Goal: Check status: Check status

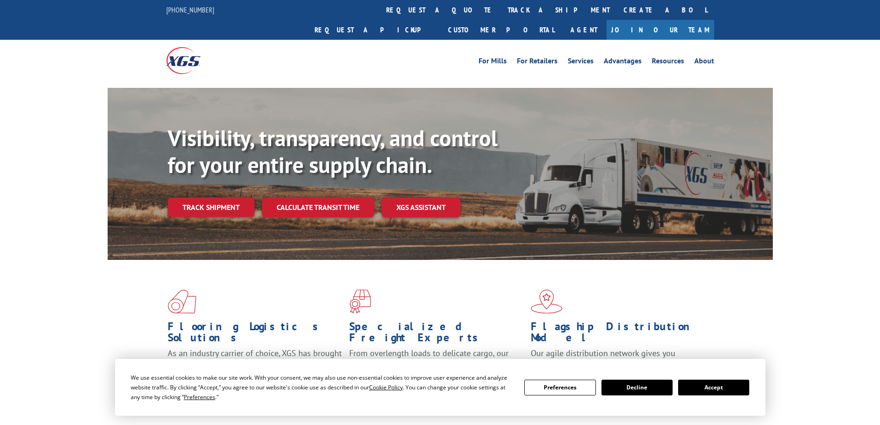
click at [204, 197] on div "Visibility, transparency, and control for your entire supply chain. Track shipm…" at bounding box center [470, 189] width 605 height 129
click at [211, 197] on link "Track shipment" at bounding box center [211, 206] width 87 height 19
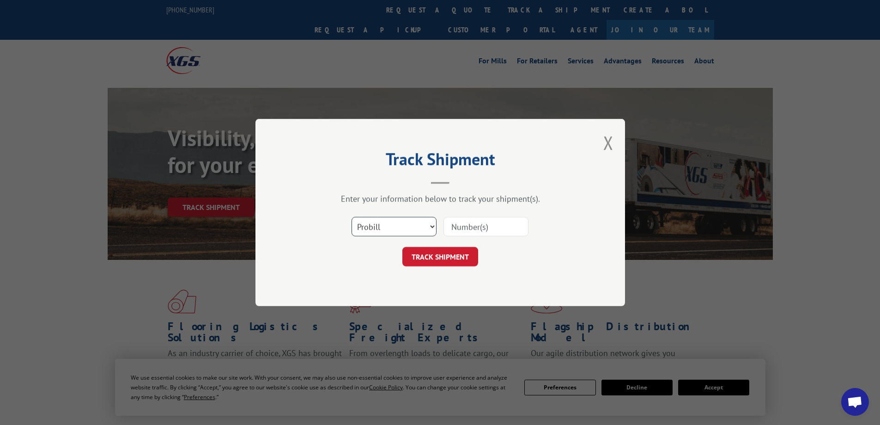
click at [430, 224] on select "Select category... Probill BOL PO" at bounding box center [394, 226] width 85 height 19
click at [480, 230] on input at bounding box center [486, 226] width 85 height 19
paste input "YK9KZ2XDHDDXP8H XPRESS"
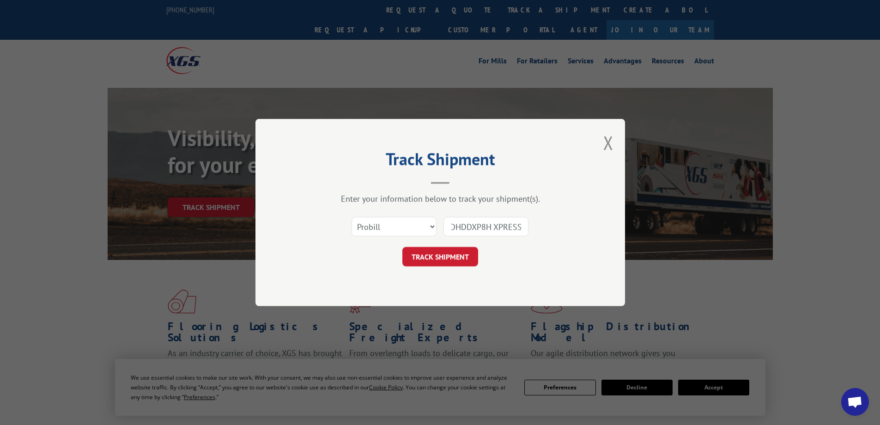
drag, startPoint x: 490, startPoint y: 227, endPoint x: 558, endPoint y: 226, distance: 67.5
click at [558, 226] on div "Select category... Probill BOL PO YK9KZ2XDHDDXP8H XPRESS" at bounding box center [440, 226] width 277 height 31
type input "YK9KZ2XDHDDXP8H"
click at [421, 226] on select "Select category... Probill BOL PO" at bounding box center [394, 226] width 85 height 19
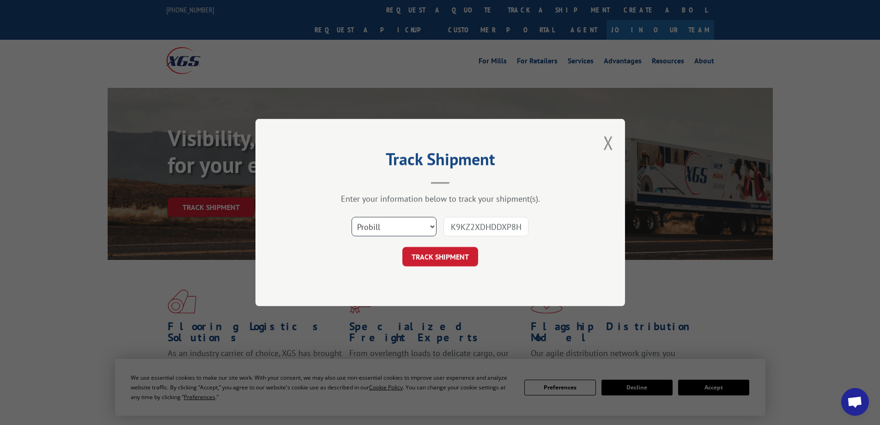
scroll to position [0, 0]
select select "bol"
click at [352, 217] on select "Select category... Probill BOL PO" at bounding box center [394, 226] width 85 height 19
click at [432, 265] on button "TRACK SHIPMENT" at bounding box center [441, 256] width 76 height 19
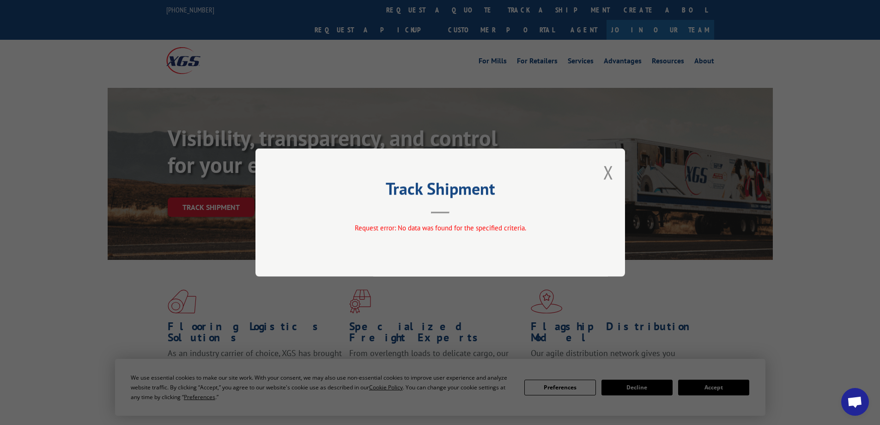
drag, startPoint x: 445, startPoint y: 214, endPoint x: 520, endPoint y: 183, distance: 81.2
click at [446, 214] on div "Track Shipment Request error: No data was found for the specified criteria." at bounding box center [441, 212] width 370 height 128
click at [609, 175] on button "Close modal" at bounding box center [609, 172] width 10 height 24
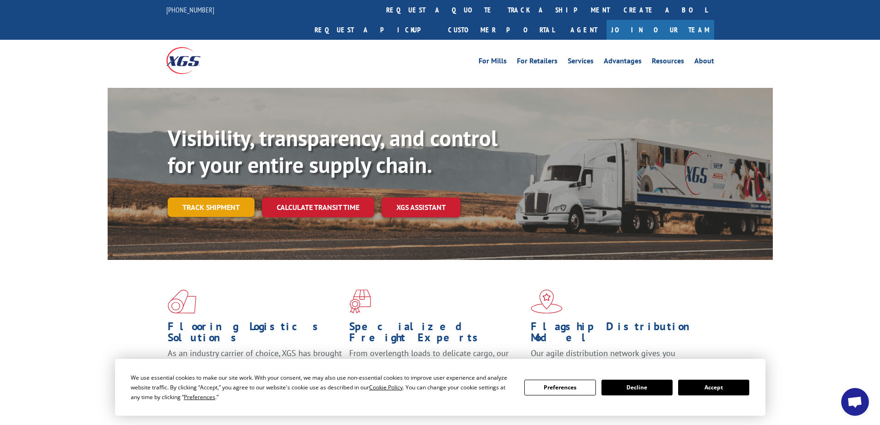
click at [199, 197] on link "Track shipment" at bounding box center [211, 206] width 87 height 19
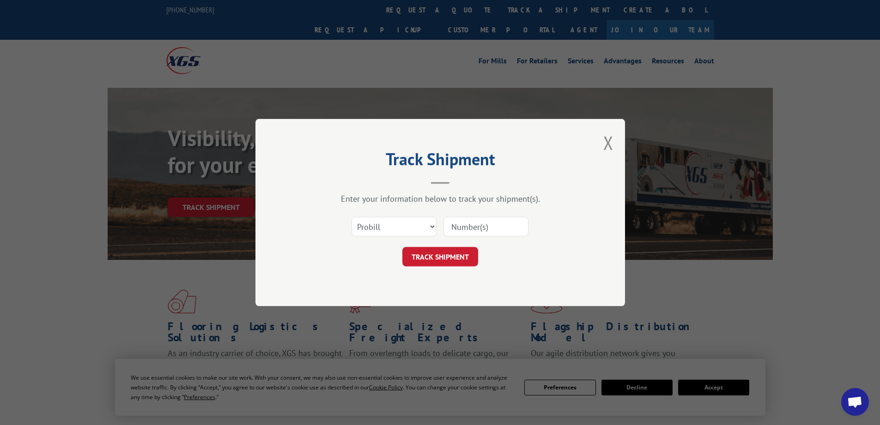
click at [489, 229] on input at bounding box center [486, 226] width 85 height 19
drag, startPoint x: 489, startPoint y: 229, endPoint x: 458, endPoint y: 232, distance: 31.5
click at [458, 232] on input at bounding box center [486, 226] width 85 height 19
type input "YK9KZ2XDHDDXP8H"
click at [437, 253] on button "TRACK SHIPMENT" at bounding box center [441, 256] width 76 height 19
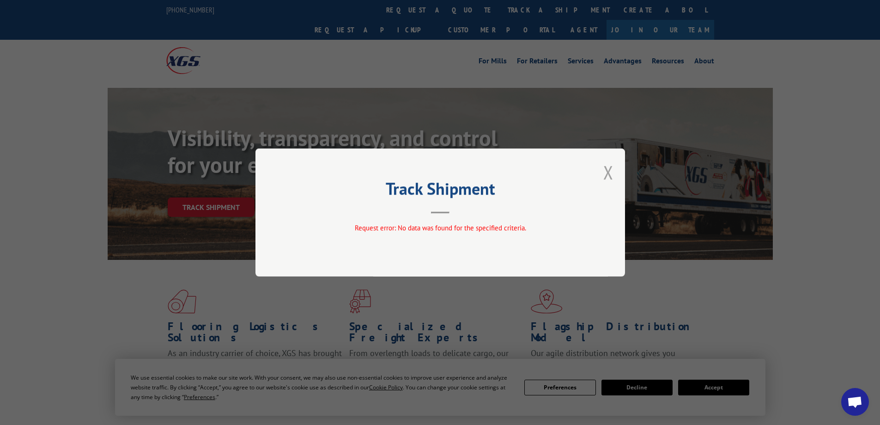
click at [604, 168] on button "Close modal" at bounding box center [609, 172] width 10 height 24
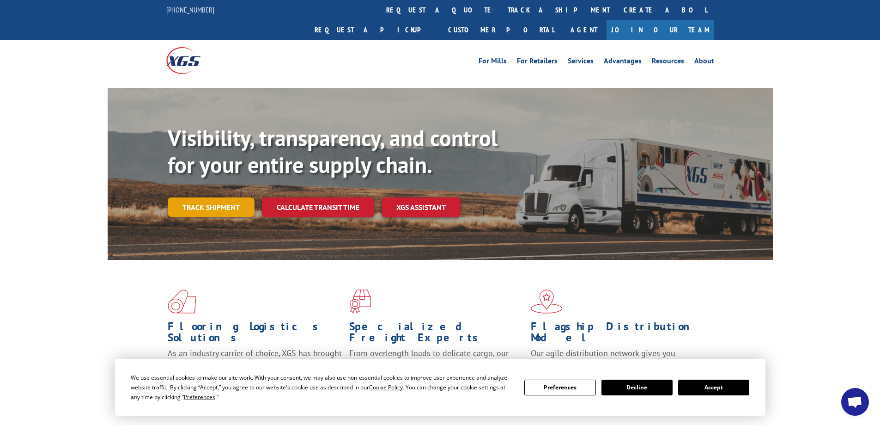
click at [208, 197] on link "Track shipment" at bounding box center [211, 206] width 87 height 19
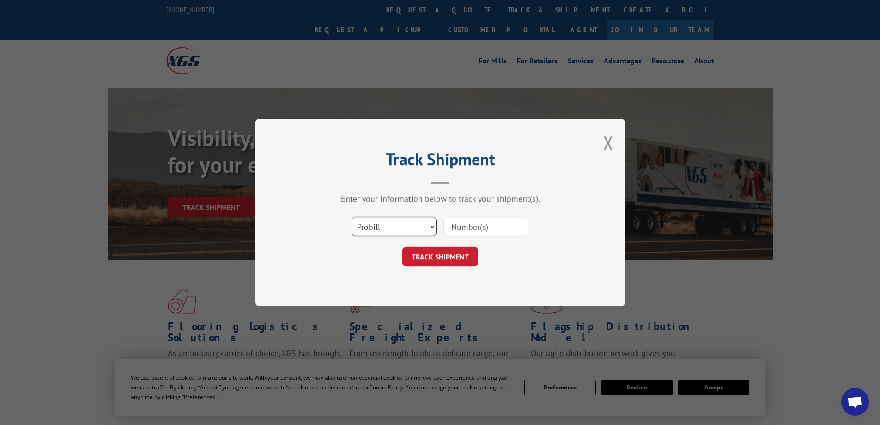
click at [382, 222] on select "Select category... Probill BOL PO" at bounding box center [394, 226] width 85 height 19
select select "po"
click at [352, 217] on select "Select category... Probill BOL PO" at bounding box center [394, 226] width 85 height 19
click at [462, 226] on input at bounding box center [486, 226] width 85 height 19
drag, startPoint x: 462, startPoint y: 226, endPoint x: 487, endPoint y: 239, distance: 28.5
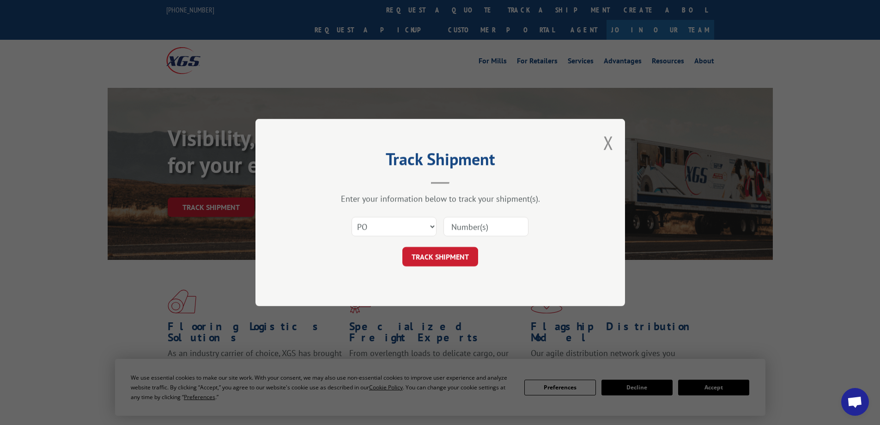
click at [489, 244] on form "Select category... Probill BOL PO TRACK SHIPMENT" at bounding box center [440, 238] width 277 height 55
click at [483, 228] on input at bounding box center [486, 226] width 85 height 19
type input "YK9KZ2XDHDDXP8H"
click at [441, 255] on button "TRACK SHIPMENT" at bounding box center [441, 256] width 76 height 19
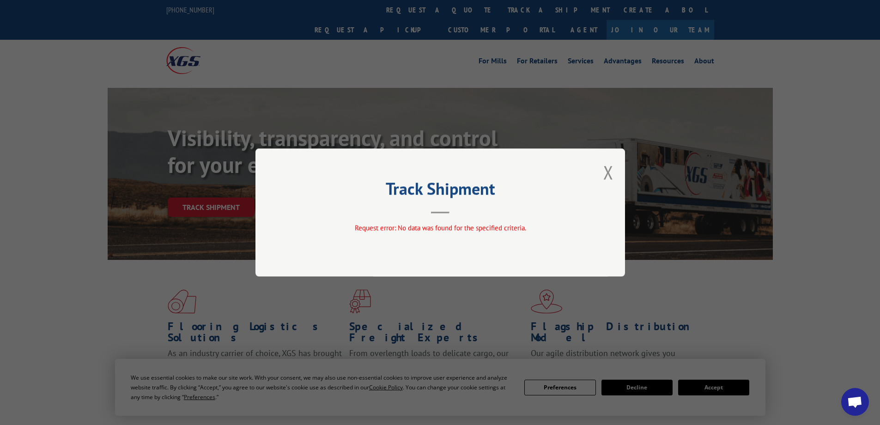
click at [615, 166] on div "Track Shipment Request error: No data was found for the specified criteria." at bounding box center [441, 212] width 370 height 128
click at [606, 176] on button "Close modal" at bounding box center [609, 172] width 10 height 24
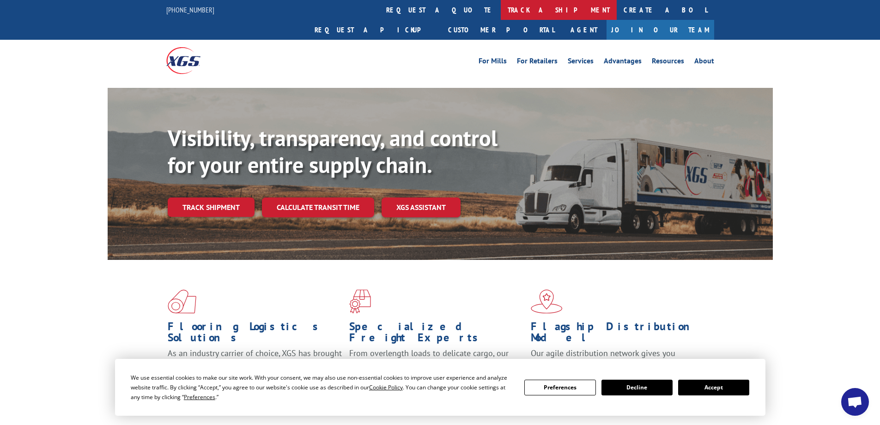
click at [501, 8] on link "track a shipment" at bounding box center [559, 10] width 116 height 20
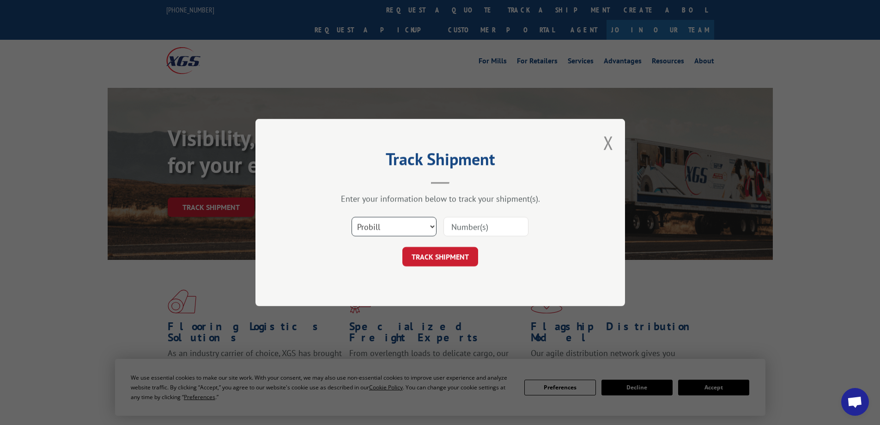
click at [420, 227] on select "Select category... Probill BOL PO" at bounding box center [394, 226] width 85 height 19
select select
click at [352, 217] on select "Select category... Probill BOL PO" at bounding box center [394, 226] width 85 height 19
click at [495, 226] on input at bounding box center [486, 226] width 85 height 19
type input "YK9KZ2XDHDDXP8H"
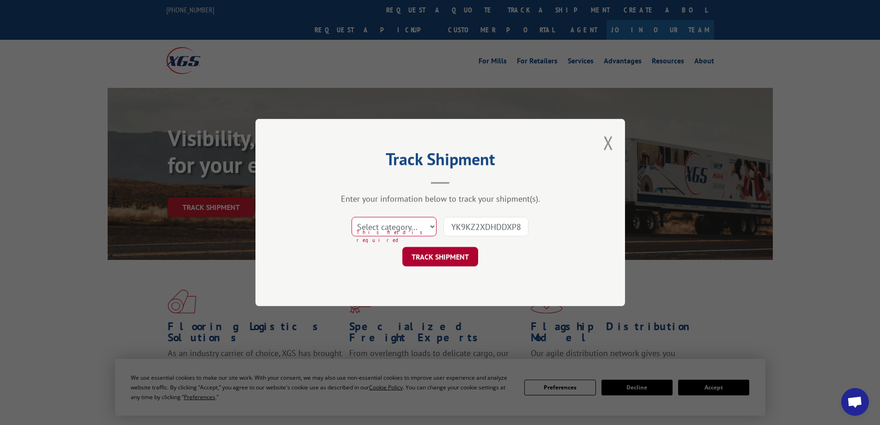
click at [439, 255] on button "TRACK SHIPMENT" at bounding box center [441, 256] width 76 height 19
click at [418, 224] on select "Select category... Probill BOL PO" at bounding box center [394, 226] width 85 height 19
click at [465, 229] on input "YK9KZ2XDHDDXP8H" at bounding box center [486, 226] width 85 height 19
click at [454, 260] on button "TRACK SHIPMENT" at bounding box center [441, 256] width 76 height 19
click at [428, 227] on select "Select category... Probill BOL PO" at bounding box center [394, 226] width 85 height 19
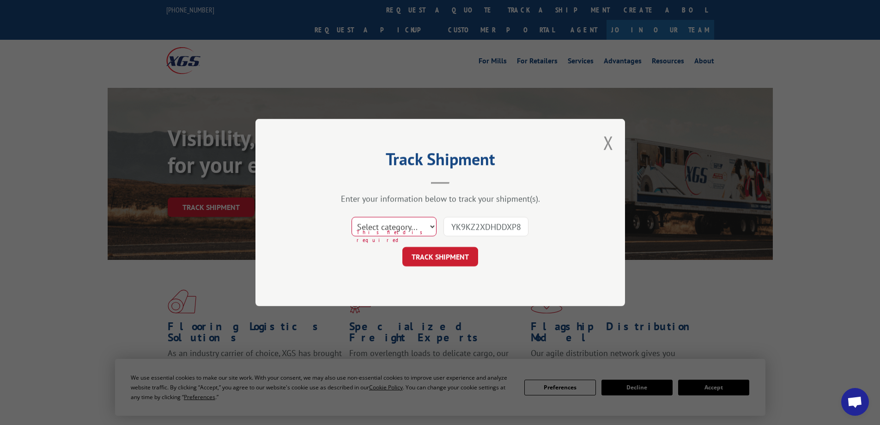
select select "probill"
click at [352, 217] on select "Select category... Probill BOL PO" at bounding box center [394, 226] width 85 height 19
click at [438, 261] on button "TRACK SHIPMENT" at bounding box center [441, 256] width 76 height 19
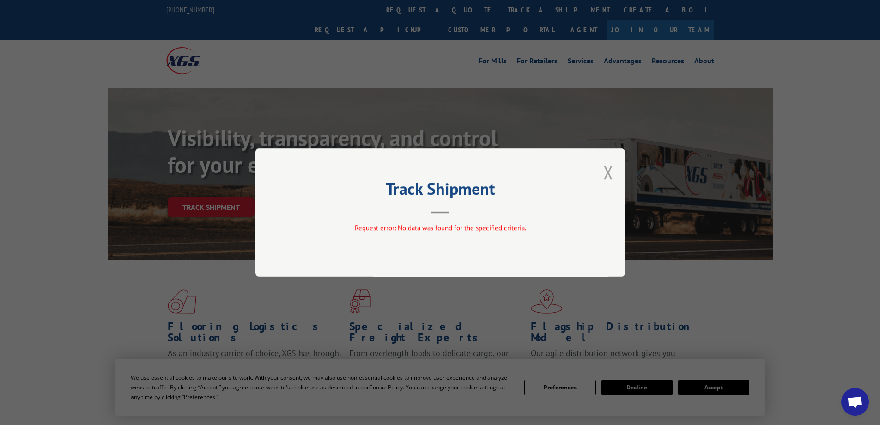
click at [611, 174] on button "Close modal" at bounding box center [609, 172] width 10 height 24
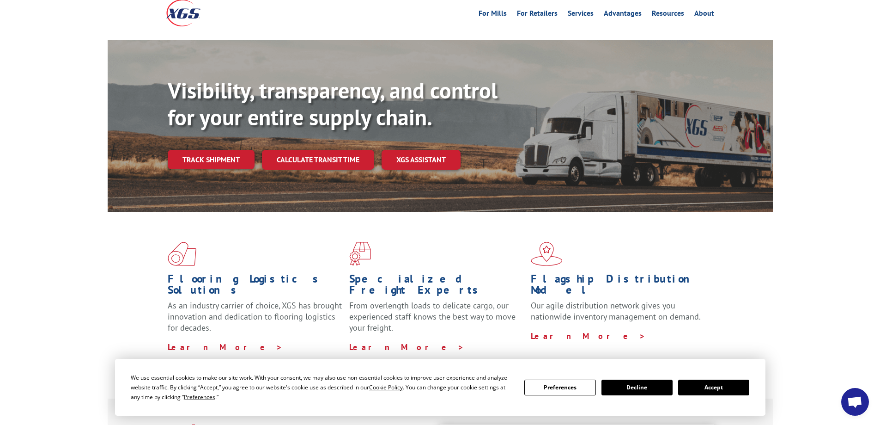
scroll to position [46, 0]
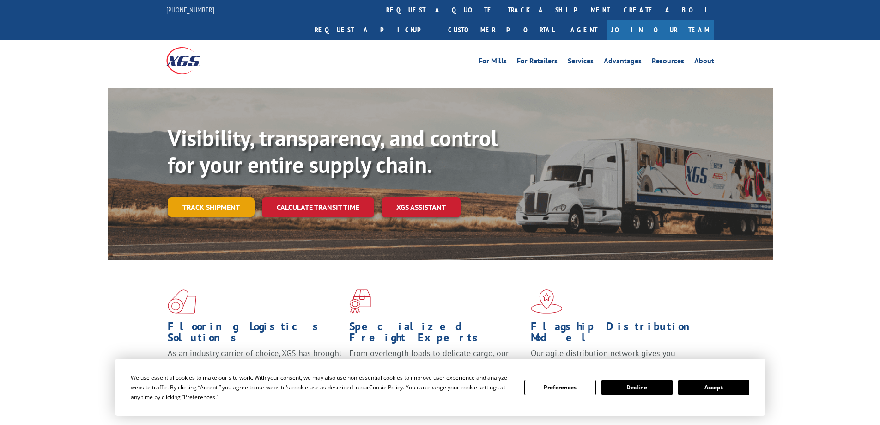
click at [209, 197] on link "Track shipment" at bounding box center [211, 206] width 87 height 19
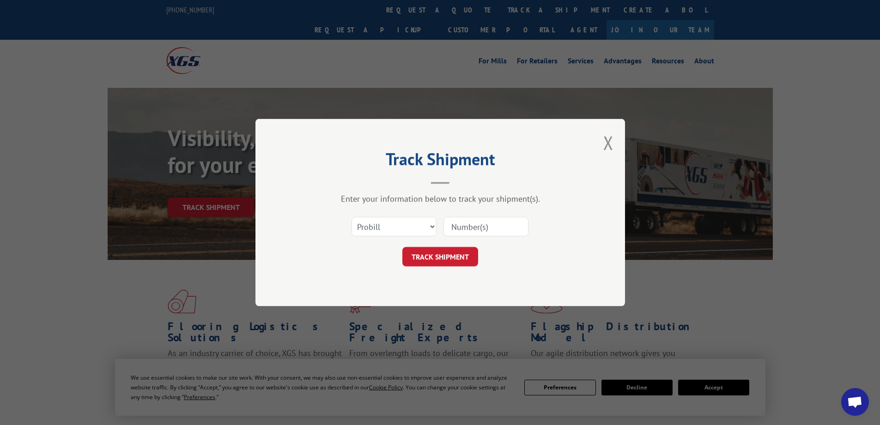
click at [451, 226] on input at bounding box center [486, 226] width 85 height 19
paste input "PAK556593"
type input "PAK556593"
click at [455, 255] on button "TRACK SHIPMENT" at bounding box center [441, 256] width 76 height 19
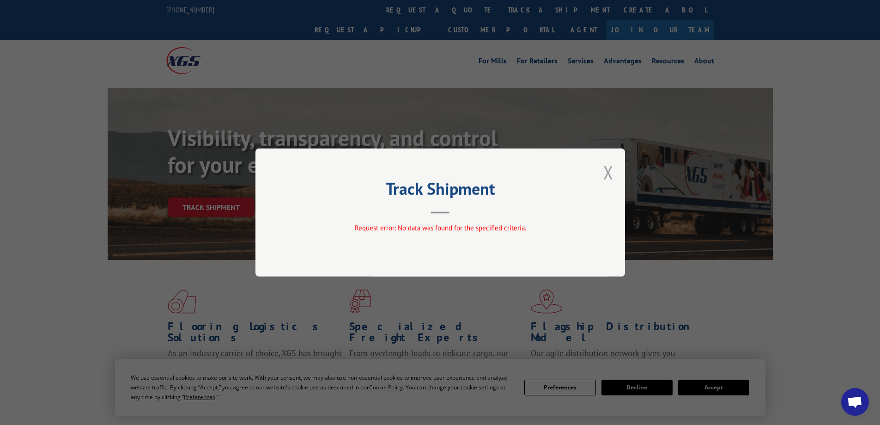
click at [605, 171] on button "Close modal" at bounding box center [609, 172] width 10 height 24
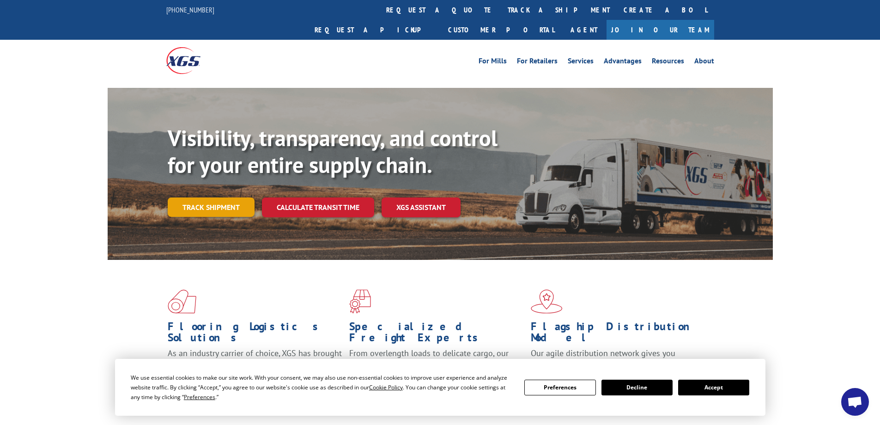
click at [222, 197] on link "Track shipment" at bounding box center [211, 206] width 87 height 19
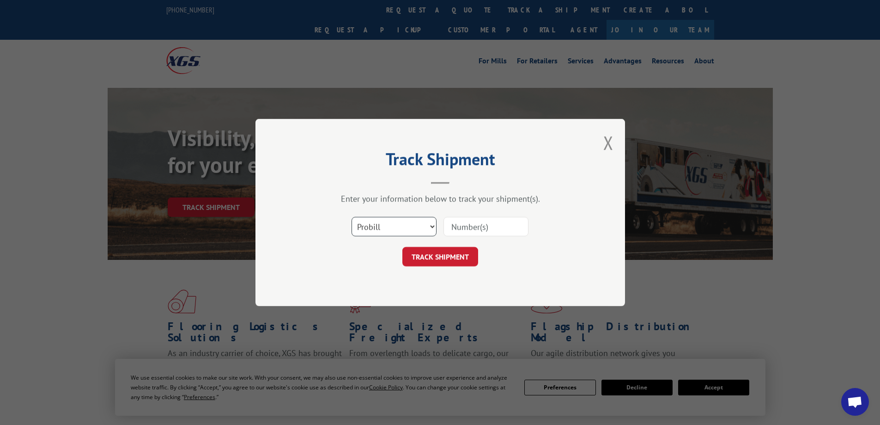
click at [419, 229] on select "Select category... Probill BOL PO" at bounding box center [394, 226] width 85 height 19
select select "bol"
click at [352, 217] on select "Select category... Probill BOL PO" at bounding box center [394, 226] width 85 height 19
click at [464, 229] on input at bounding box center [486, 226] width 85 height 19
paste input "PAK556593"
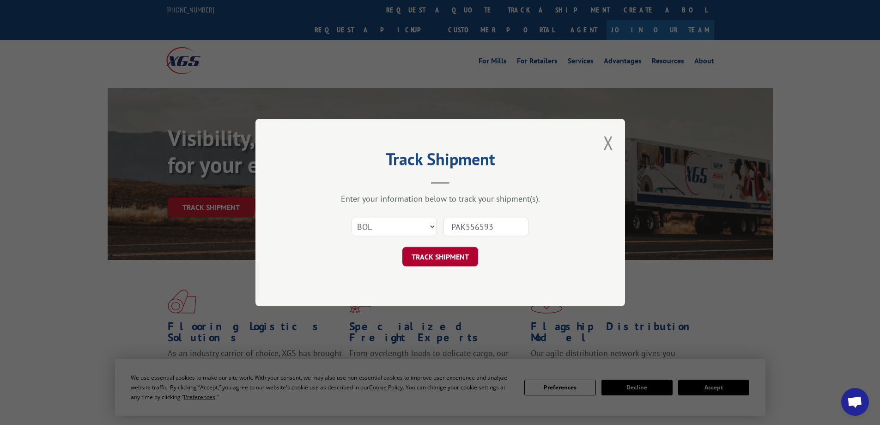
type input "PAK556593"
click at [462, 257] on button "TRACK SHIPMENT" at bounding box center [441, 256] width 76 height 19
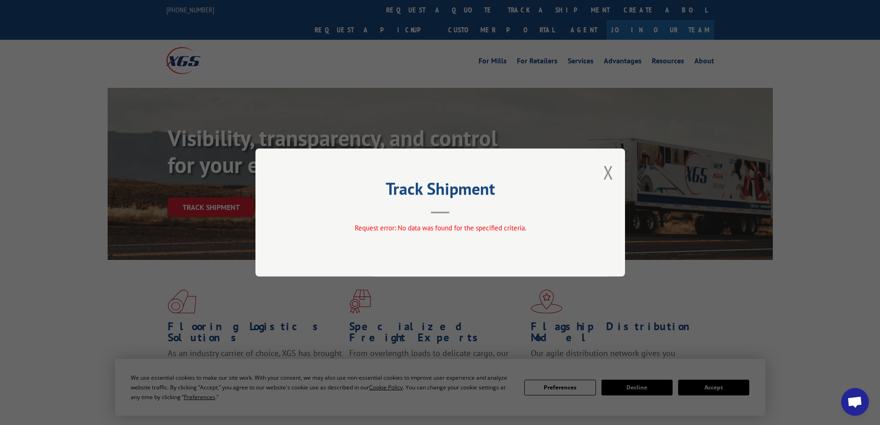
click at [618, 167] on div "Track Shipment Request error: No data was found for the specified criteria." at bounding box center [441, 212] width 370 height 128
click at [611, 169] on button "Close modal" at bounding box center [609, 172] width 10 height 24
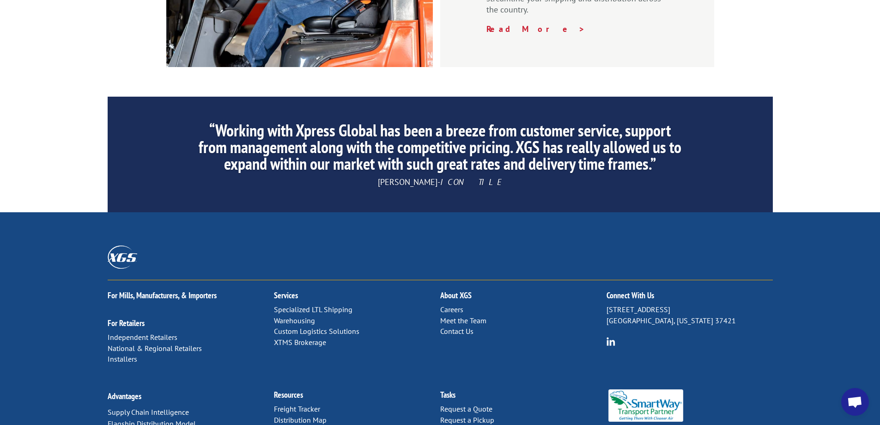
scroll to position [1405, 0]
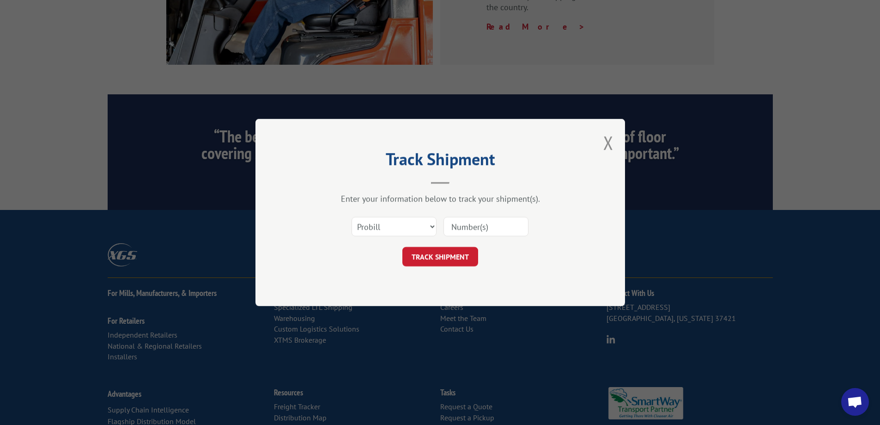
click at [602, 141] on div "Track Shipment Enter your information below to track your shipment(s). Select c…" at bounding box center [441, 212] width 370 height 187
click at [617, 155] on div "Track Shipment Enter your information below to track your shipment(s). Select c…" at bounding box center [441, 212] width 370 height 187
click at [612, 145] on button "Close modal" at bounding box center [609, 142] width 10 height 24
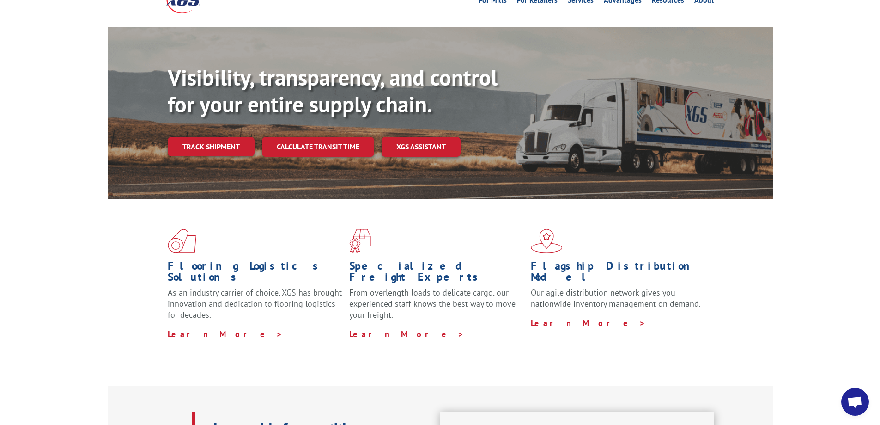
scroll to position [0, 0]
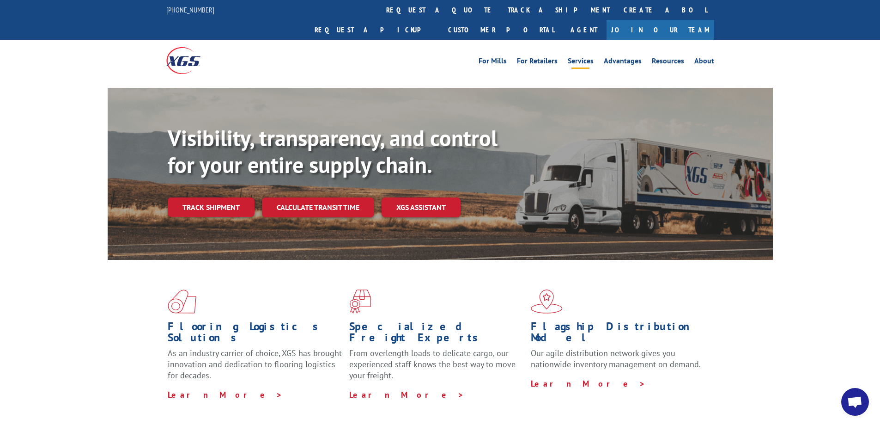
click at [587, 57] on link "Services" at bounding box center [581, 62] width 26 height 10
